Goal: Navigation & Orientation: Find specific page/section

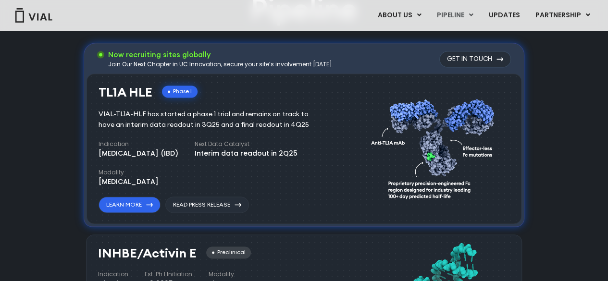
scroll to position [576, 0]
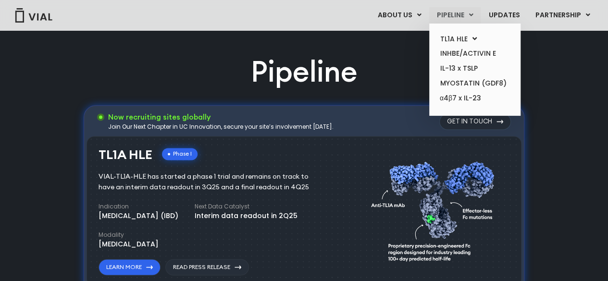
click at [450, 22] on link "PIPELINE" at bounding box center [454, 15] width 51 height 16
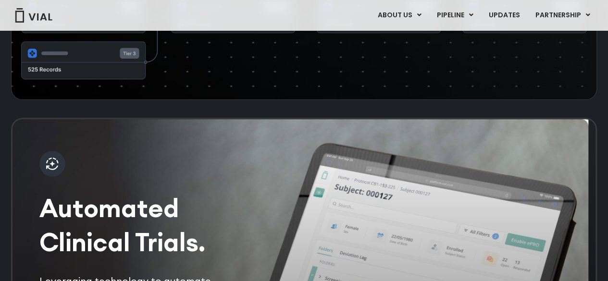
scroll to position [2069, 0]
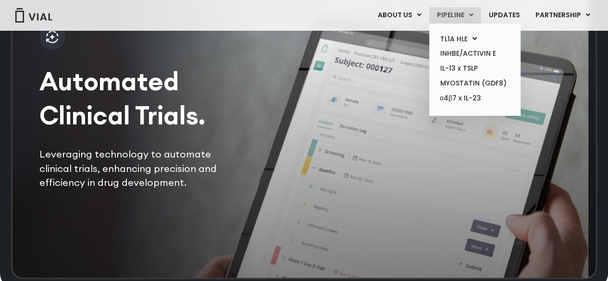
click at [454, 16] on link "PIPELINE" at bounding box center [454, 15] width 51 height 16
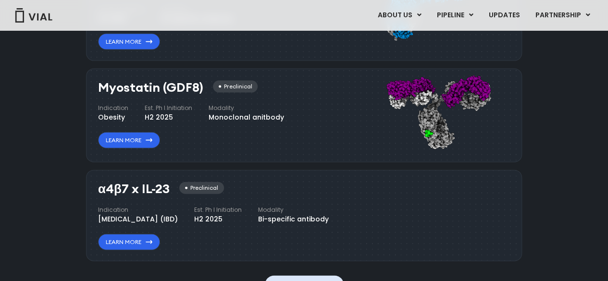
scroll to position [1060, 0]
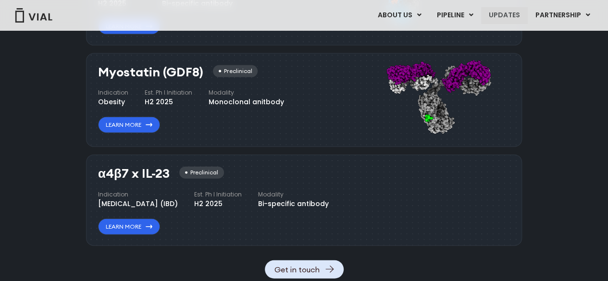
click at [505, 11] on link "UPDATES" at bounding box center [504, 15] width 46 height 16
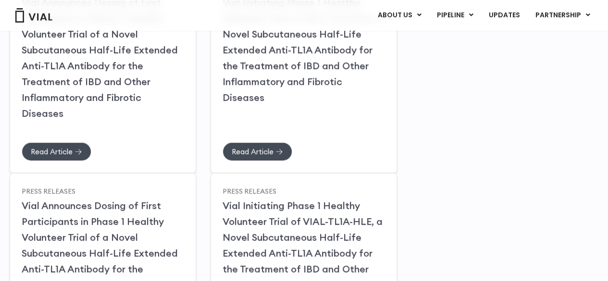
scroll to position [438, 0]
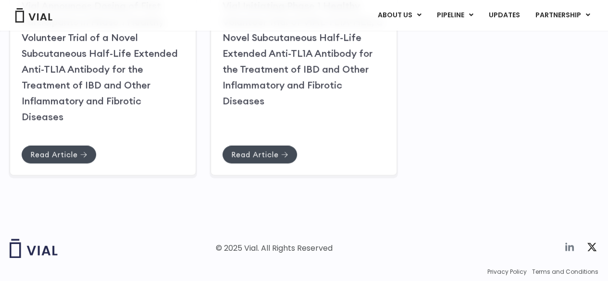
click at [566, 243] on icon at bounding box center [569, 247] width 9 height 8
